Goal: Find specific fact: Find specific fact

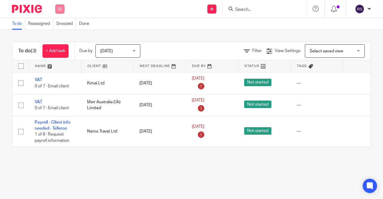
click at [60, 9] on icon at bounding box center [60, 9] width 4 height 4
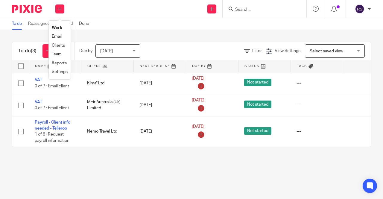
click at [59, 42] on li "Clients" at bounding box center [60, 45] width 16 height 9
click at [58, 45] on link "Clients" at bounding box center [58, 45] width 13 height 4
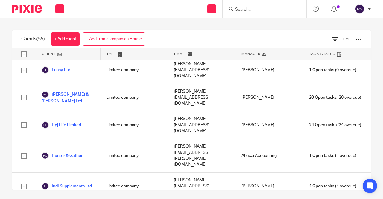
scroll to position [389, 0]
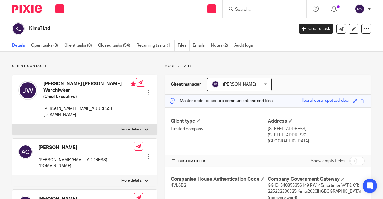
click at [220, 48] on link "Notes (2)" at bounding box center [221, 46] width 20 height 12
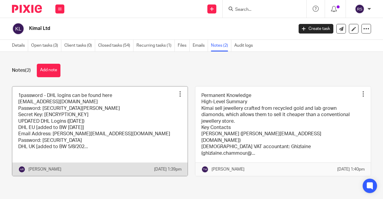
click at [113, 116] on link at bounding box center [99, 130] width 175 height 89
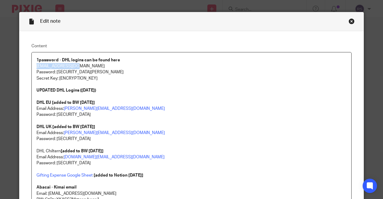
drag, startPoint x: 76, startPoint y: 66, endPoint x: 32, endPoint y: 66, distance: 44.0
copy p "[EMAIL_ADDRESS][DOMAIN_NAME]"
drag, startPoint x: 81, startPoint y: 72, endPoint x: 55, endPoint y: 71, distance: 26.3
click at [55, 71] on p "Password: [SECURITY_DATA][PERSON_NAME]" at bounding box center [191, 72] width 310 height 6
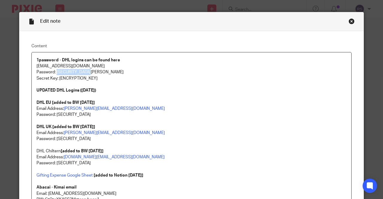
copy p "Ab@ca![PERSON_NAME]!AK22"
